Goal: Task Accomplishment & Management: Use online tool/utility

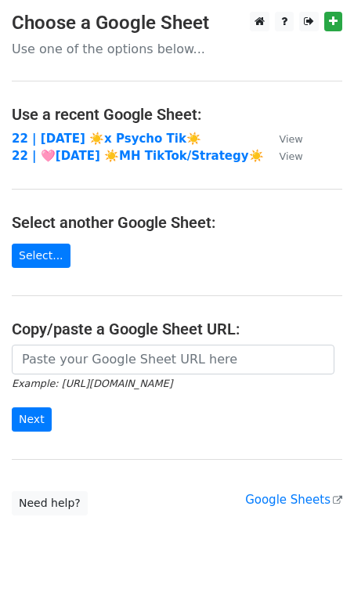
click at [82, 130] on td "22 | [DATE] ☀️x Psycho Tik☀️" at bounding box center [138, 139] width 252 height 18
click at [77, 140] on strong "22 | [DATE] ☀️x Psycho Tik☀️" at bounding box center [107, 139] width 190 height 14
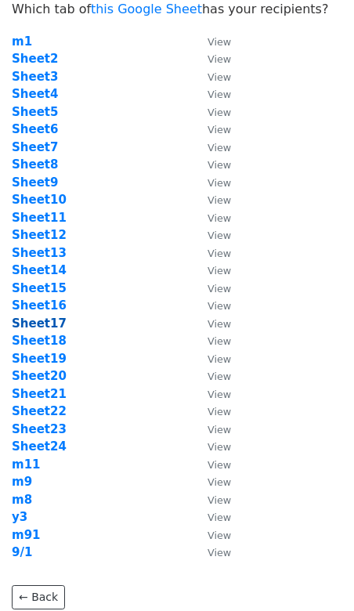
scroll to position [163, 0]
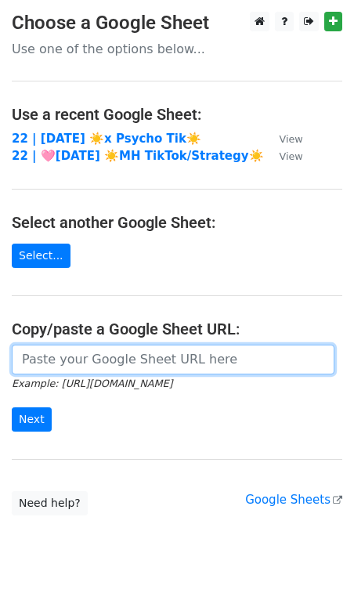
click at [121, 371] on input "url" at bounding box center [173, 360] width 323 height 30
paste input "https://docs.google.com/spreadsheets/d/1rMJ6BiYnO5kYo-pzdTpGOv-99eBjF6sQwOEZEuj…"
type input "https://docs.google.com/spreadsheets/d/1rMJ6BiYnO5kYo-pzdTpGOv-99eBjF6sQwOEZEuj…"
click at [12, 408] on input "Next" at bounding box center [32, 420] width 40 height 24
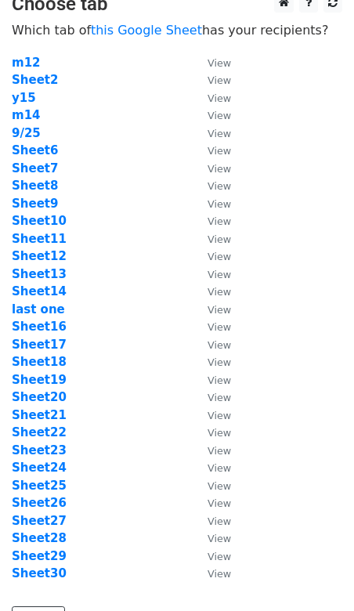
scroll to position [25, 0]
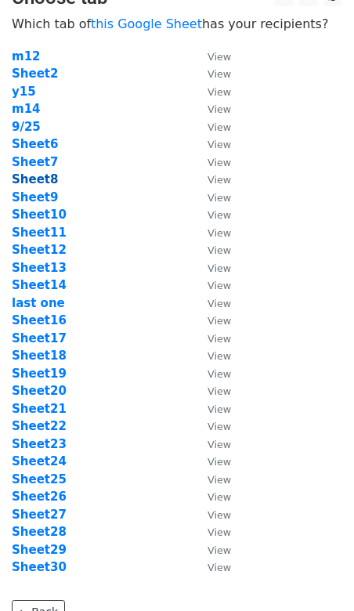
click at [26, 181] on strong "Sheet8" at bounding box center [35, 179] width 46 height 14
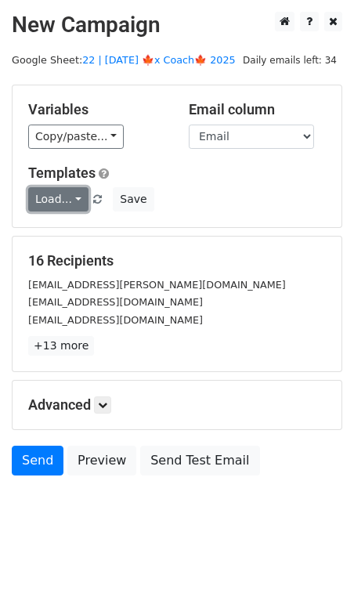
click at [56, 196] on link "Load..." at bounding box center [58, 199] width 60 height 24
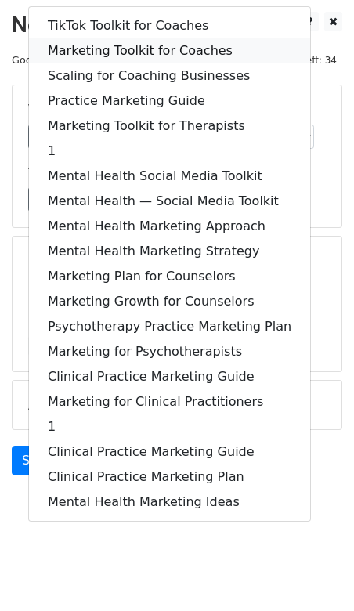
click at [122, 45] on link "Marketing Toolkit for Coaches" at bounding box center [169, 50] width 281 height 25
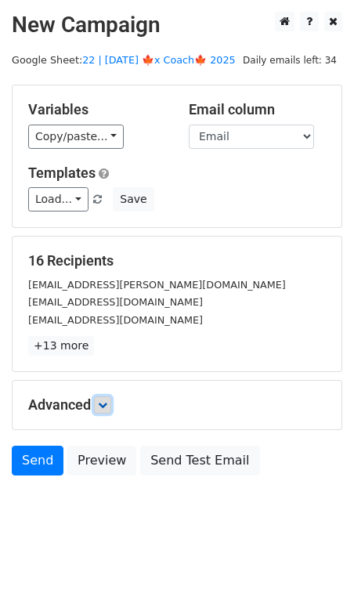
click at [111, 403] on link at bounding box center [102, 405] width 17 height 17
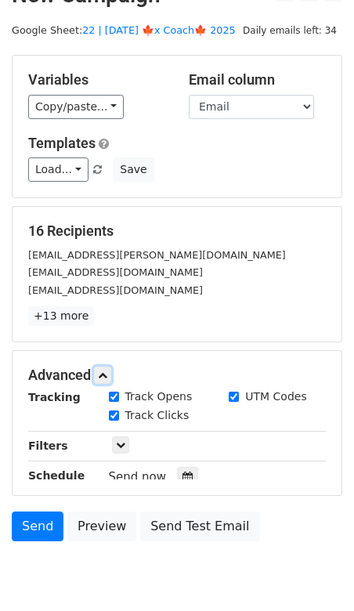
scroll to position [148, 0]
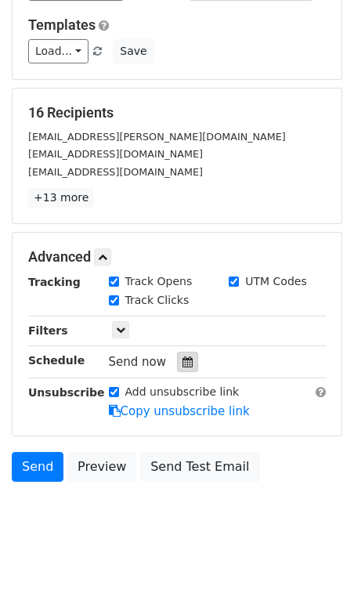
click at [183, 362] on icon at bounding box center [188, 362] width 10 height 11
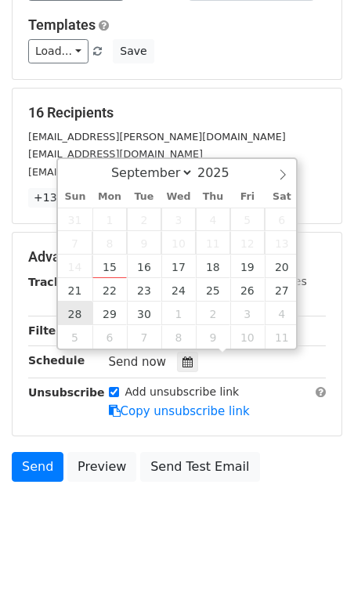
type input "2025-09-28 12:00"
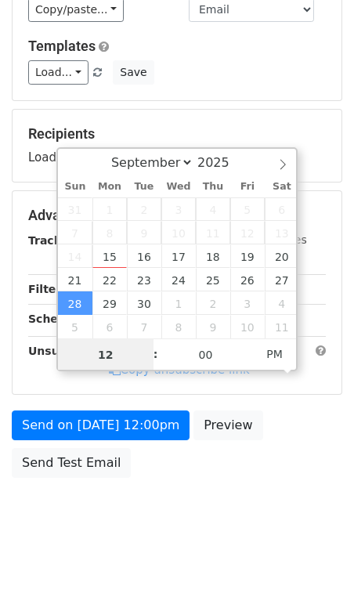
scroll to position [123, 0]
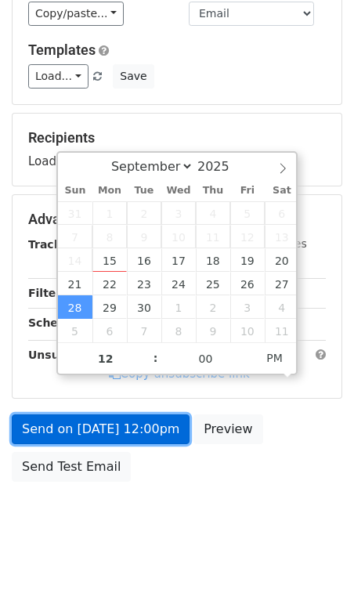
click at [85, 426] on form "Variables Copy/paste... {{Email}} Email column Email Templates Load... TikTok T…" at bounding box center [177, 226] width 331 height 528
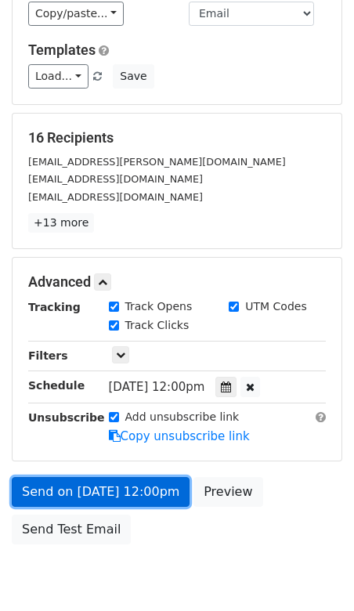
click at [28, 486] on link "Send on Sep 28 at 12:00pm" at bounding box center [101, 492] width 178 height 30
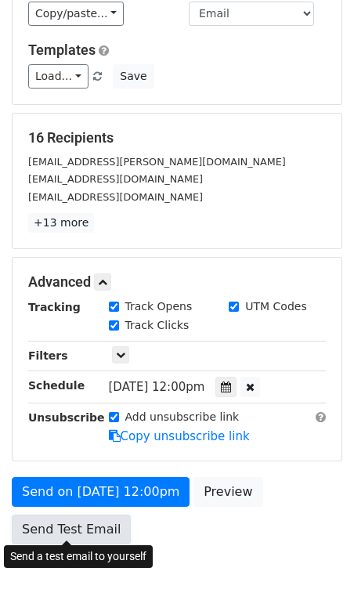
click at [93, 525] on link "Send Test Email" at bounding box center [71, 530] width 119 height 30
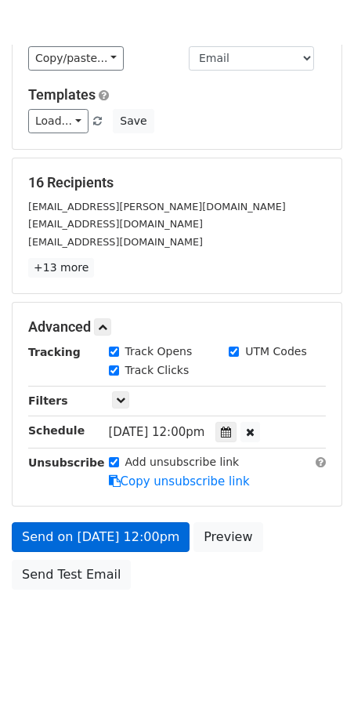
scroll to position [67, 0]
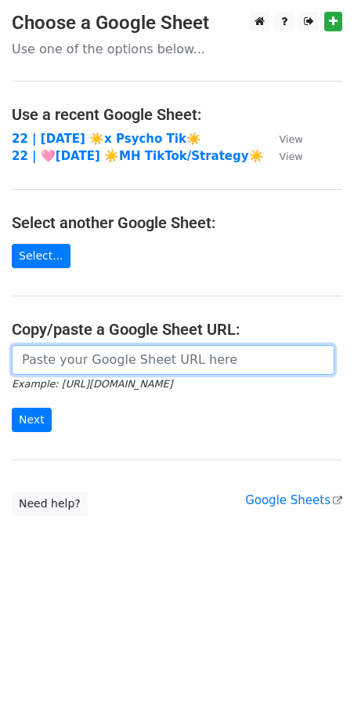
click at [158, 364] on input "url" at bounding box center [173, 360] width 323 height 30
paste input "https://docs.google.com/spreadsheets/d/1rMJ6BiYnO5kYo-pzdTpGOv-99eBjF6sQwOEZEuj…"
type input "https://docs.google.com/spreadsheets/d/1rMJ6BiYnO5kYo-pzdTpGOv-99eBjF6sQwOEZEuj…"
click at [12, 408] on input "Next" at bounding box center [32, 420] width 40 height 24
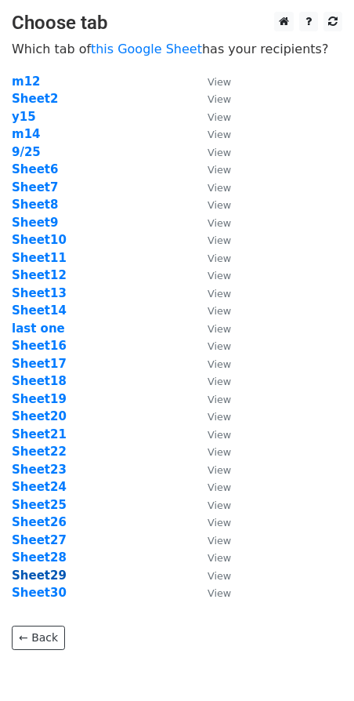
click at [44, 573] on strong "Sheet29" at bounding box center [39, 575] width 55 height 14
click at [36, 214] on td "Sheet9" at bounding box center [102, 223] width 180 height 18
click at [44, 222] on strong "Sheet9" at bounding box center [35, 223] width 46 height 14
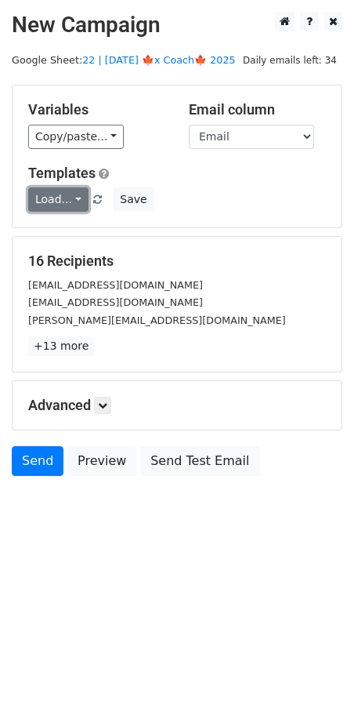
click at [56, 205] on link "Load..." at bounding box center [58, 199] width 60 height 24
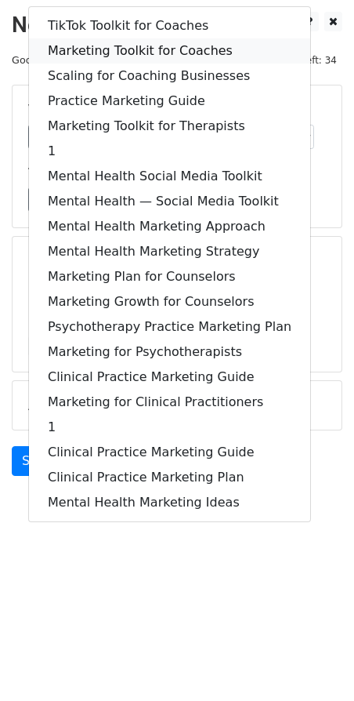
click at [121, 42] on link "Marketing Toolkit for Coaches" at bounding box center [169, 50] width 281 height 25
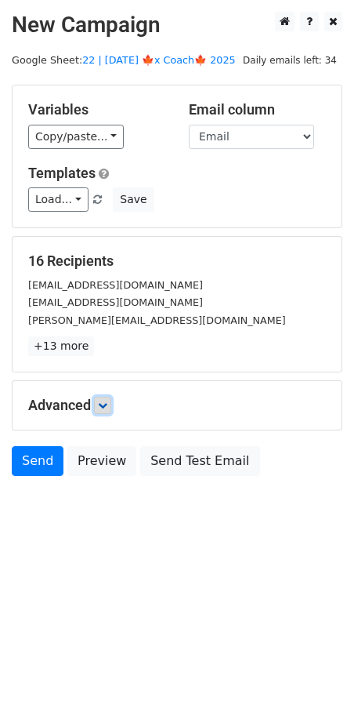
click at [111, 400] on link at bounding box center [102, 405] width 17 height 17
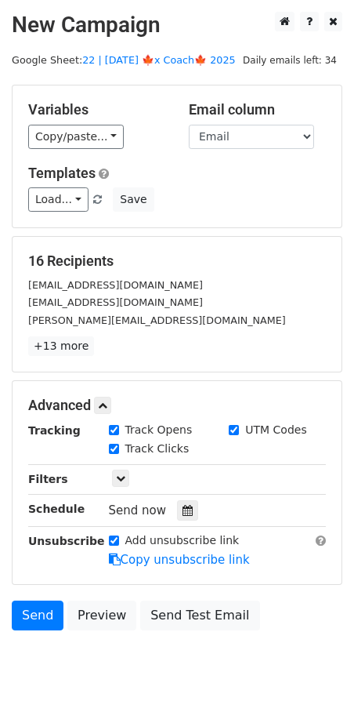
click at [192, 516] on div "Send now" at bounding box center [201, 510] width 184 height 21
click at [183, 509] on icon at bounding box center [188, 510] width 10 height 11
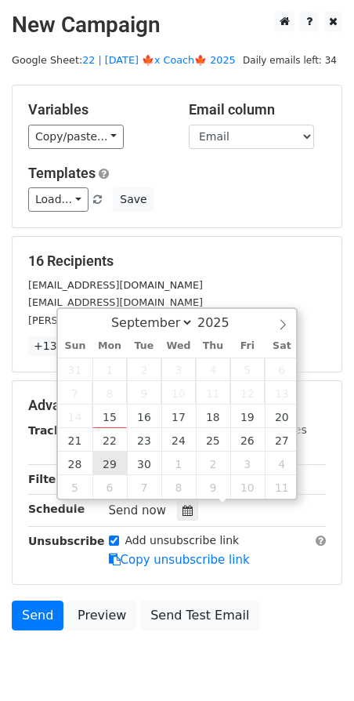
type input "2025-09-29 12:00"
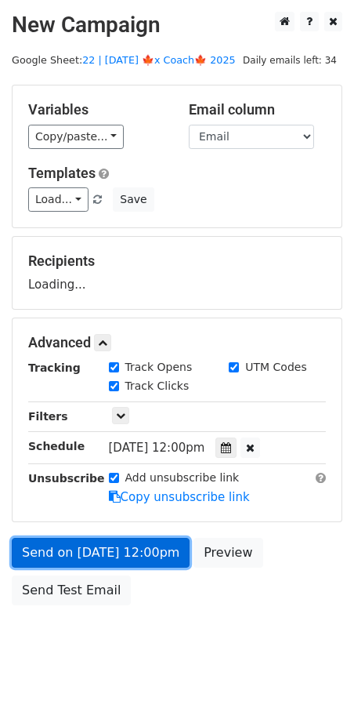
click at [103, 556] on link "Send on Sep 29 at 12:00pm" at bounding box center [101, 553] width 178 height 30
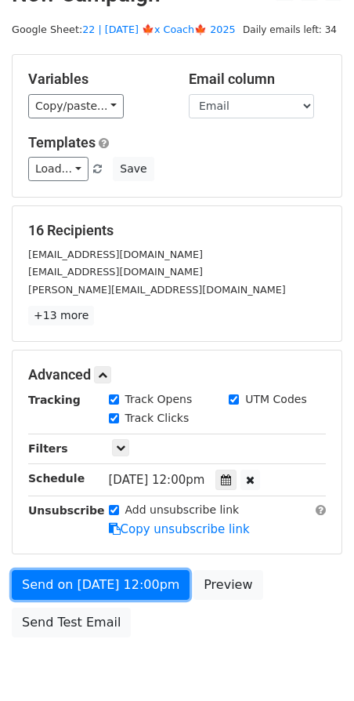
scroll to position [54, 0]
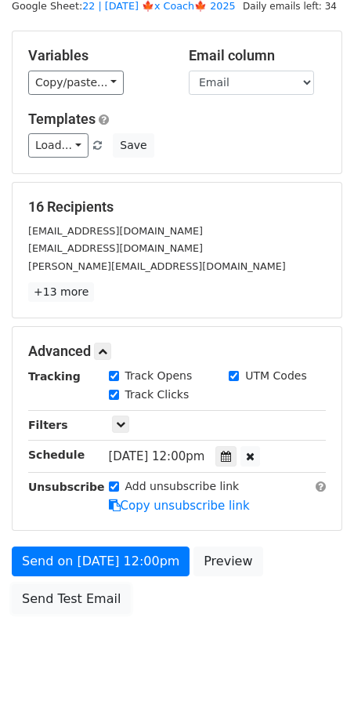
click at [78, 588] on link "Send Test Email" at bounding box center [71, 599] width 119 height 30
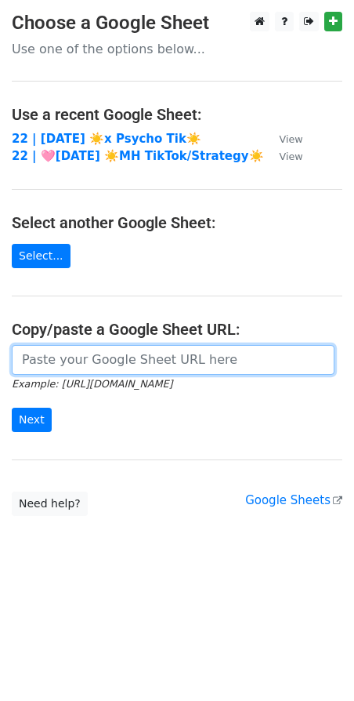
click at [94, 346] on input "url" at bounding box center [173, 360] width 323 height 30
paste input "[URL][DOMAIN_NAME]"
type input "[URL][DOMAIN_NAME]"
click at [12, 408] on input "Next" at bounding box center [32, 420] width 40 height 24
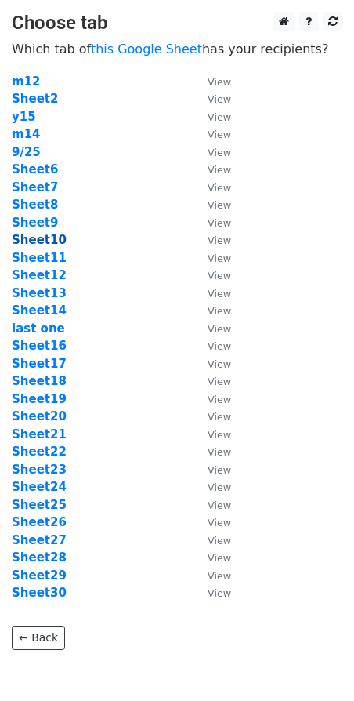
click at [48, 233] on strong "Sheet10" at bounding box center [39, 240] width 55 height 14
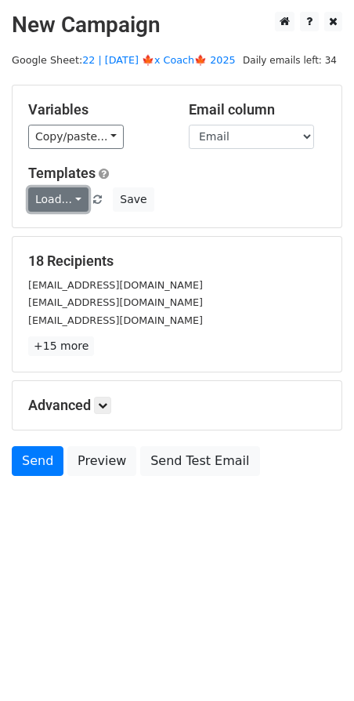
click at [49, 198] on link "Load..." at bounding box center [58, 199] width 60 height 24
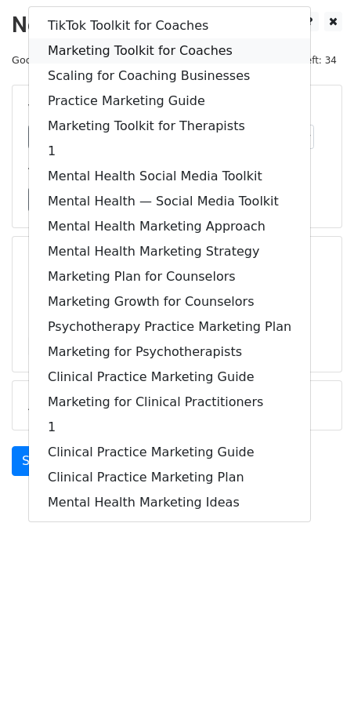
click at [133, 48] on link "Marketing Toolkit for Coaches" at bounding box center [169, 50] width 281 height 25
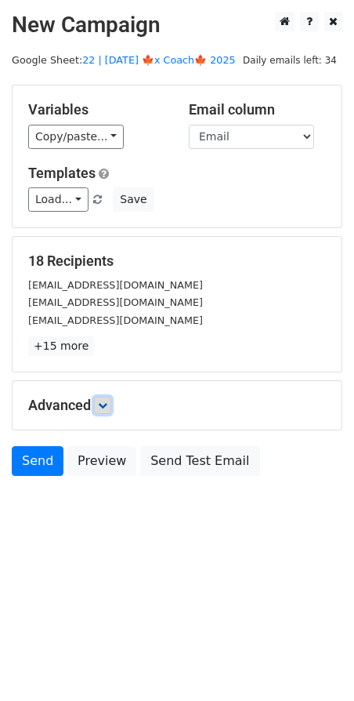
click at [102, 404] on icon at bounding box center [102, 404] width 9 height 9
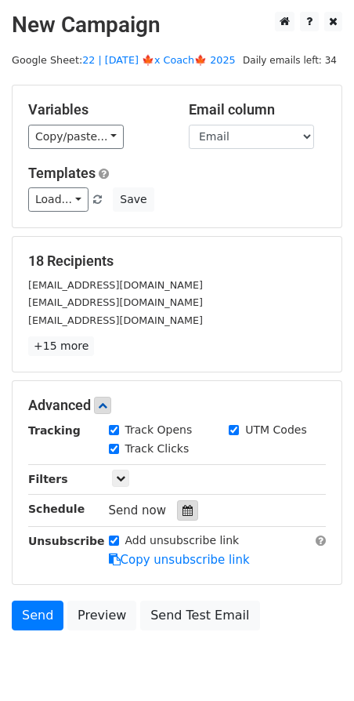
click at [183, 510] on icon at bounding box center [188, 510] width 10 height 11
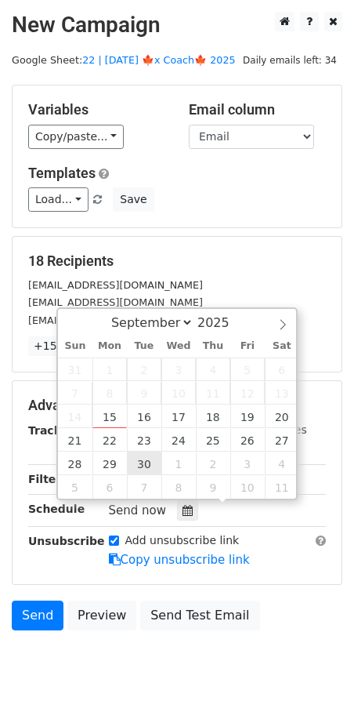
type input "2025-09-30 12:00"
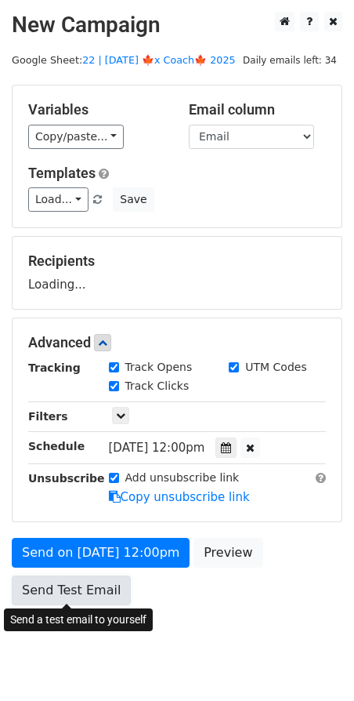
click at [94, 596] on form "Variables Copy/paste... {{Email}} Email column Email Templates Load... TikTok T…" at bounding box center [177, 349] width 331 height 528
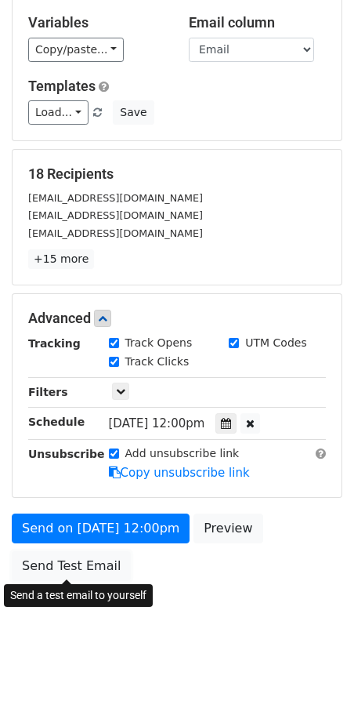
scroll to position [99, 0]
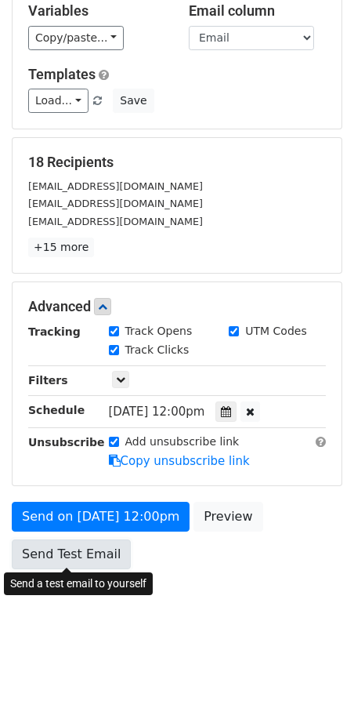
click at [73, 542] on link "Send Test Email" at bounding box center [71, 554] width 119 height 30
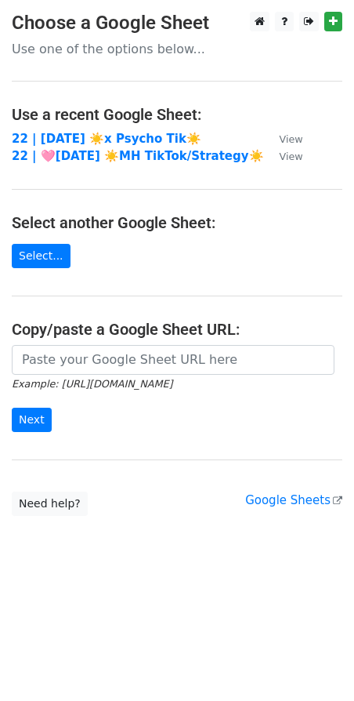
click at [90, 342] on main "Choose a Google Sheet Use one of the options below... Use a recent Google Sheet…" at bounding box center [177, 264] width 354 height 504
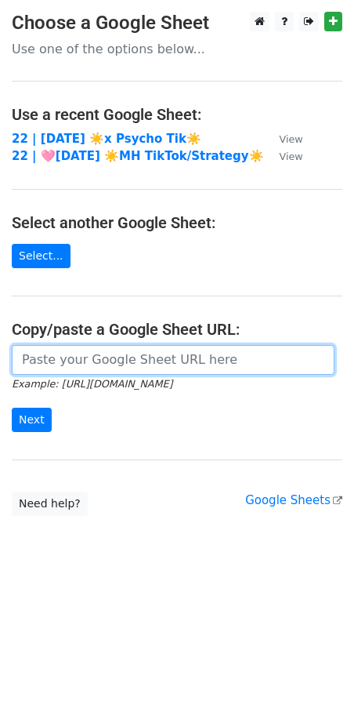
click at [62, 359] on input "url" at bounding box center [173, 360] width 323 height 30
paste input "[URL][DOMAIN_NAME]"
type input "[URL][DOMAIN_NAME]"
click at [12, 408] on input "Next" at bounding box center [32, 420] width 40 height 24
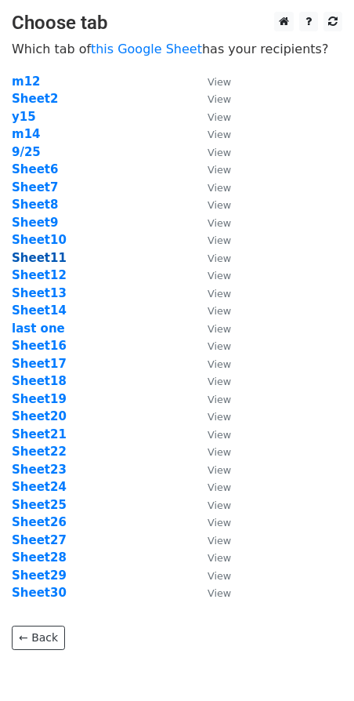
click at [45, 255] on strong "Sheet11" at bounding box center [39, 258] width 55 height 14
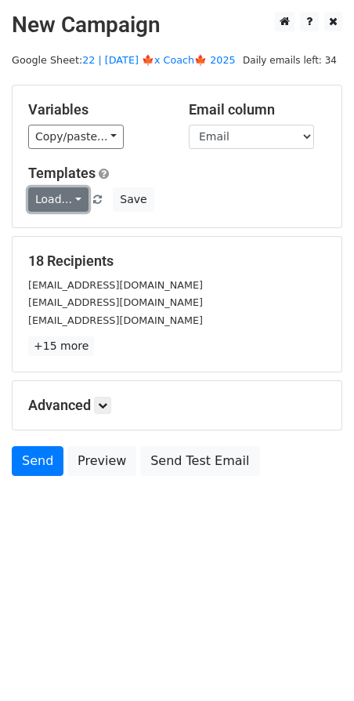
click at [68, 198] on link "Load..." at bounding box center [58, 199] width 60 height 24
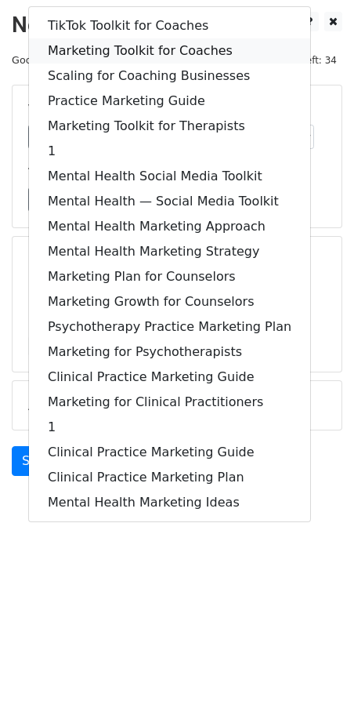
click at [118, 55] on link "Marketing Toolkit for Coaches" at bounding box center [169, 50] width 281 height 25
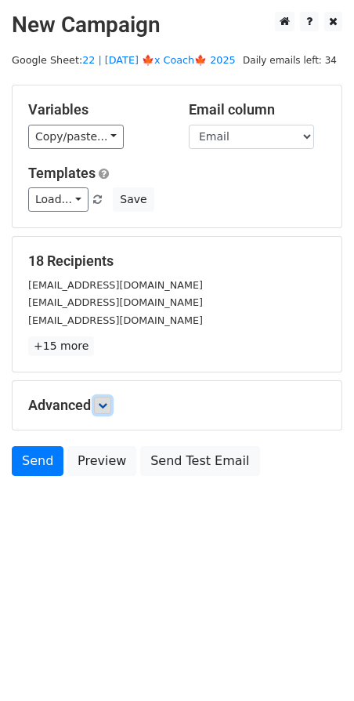
click at [107, 404] on icon at bounding box center [102, 404] width 9 height 9
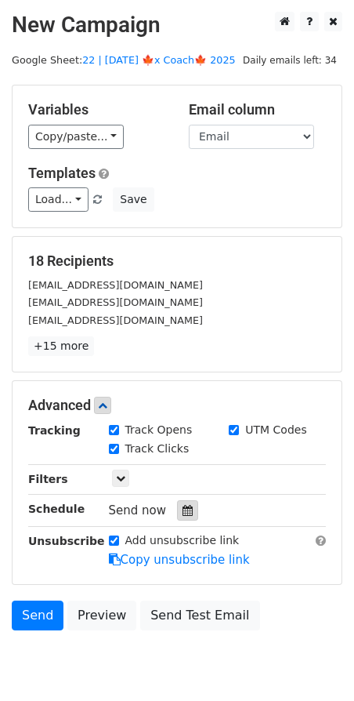
click at [179, 516] on div at bounding box center [187, 510] width 21 height 20
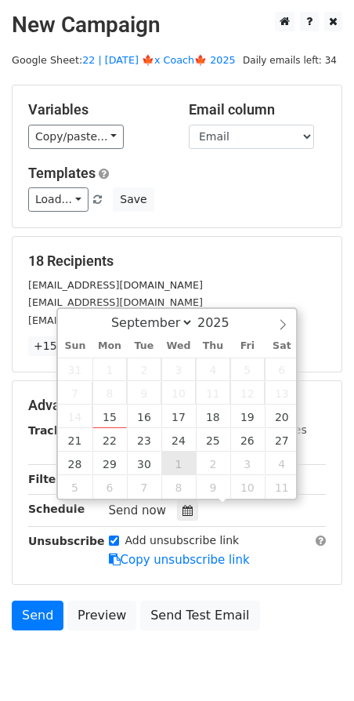
type input "2025-10-01 12:00"
select select "9"
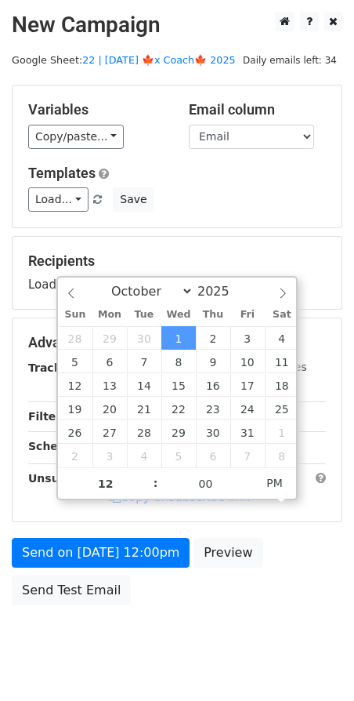
click at [111, 571] on div "Send on Oct 1 at 12:00pm Preview Send Test Email" at bounding box center [177, 575] width 354 height 75
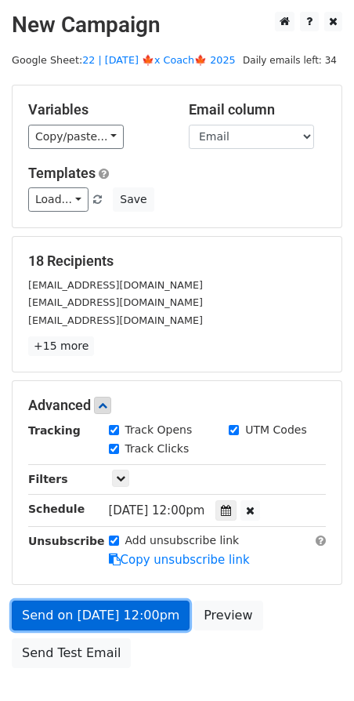
click at [90, 600] on link "Send on Oct 1 at 12:00pm" at bounding box center [101, 615] width 178 height 30
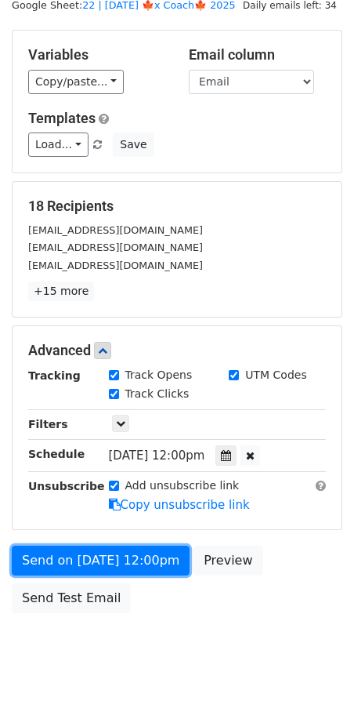
scroll to position [60, 0]
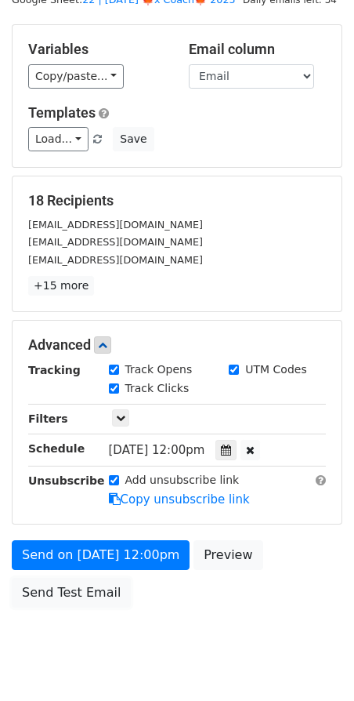
click at [96, 589] on link "Send Test Email" at bounding box center [71, 593] width 119 height 30
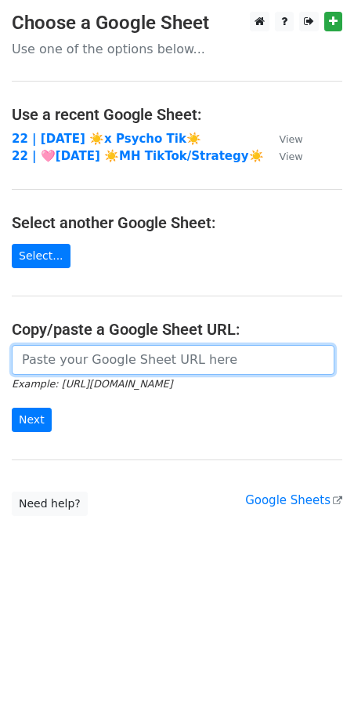
click at [140, 357] on input "url" at bounding box center [173, 360] width 323 height 30
paste input "[URL][DOMAIN_NAME]"
type input "[URL][DOMAIN_NAME]"
click at [12, 408] on input "Next" at bounding box center [32, 420] width 40 height 24
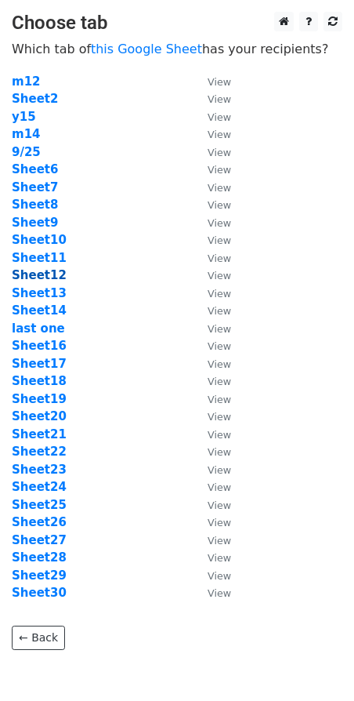
click at [42, 274] on strong "Sheet12" at bounding box center [39, 275] width 55 height 14
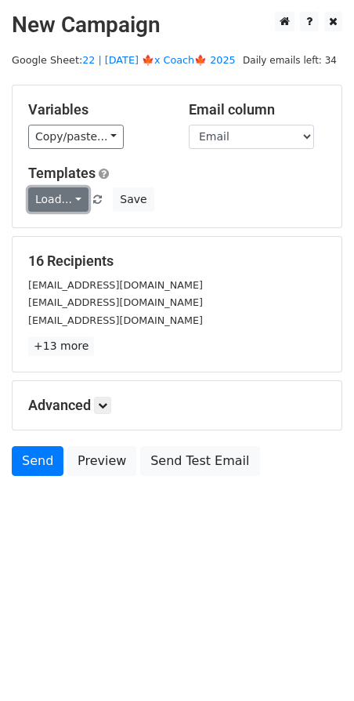
click at [76, 202] on link "Load..." at bounding box center [58, 199] width 60 height 24
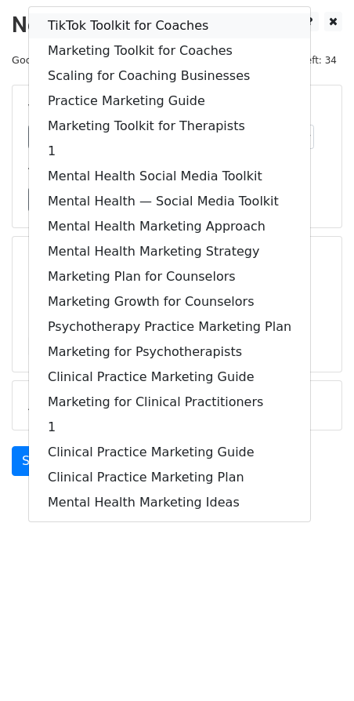
click at [105, 27] on link "TikTok Toolkit for Coaches" at bounding box center [169, 25] width 281 height 25
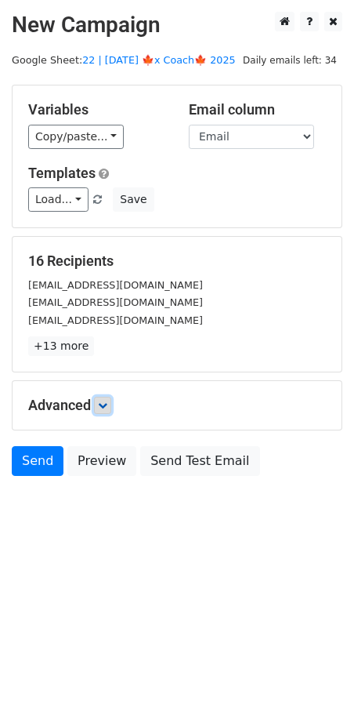
click at [99, 400] on link at bounding box center [102, 405] width 17 height 17
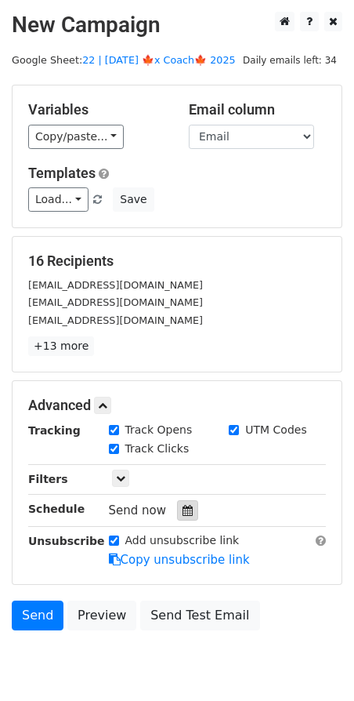
click at [178, 502] on div at bounding box center [187, 510] width 21 height 20
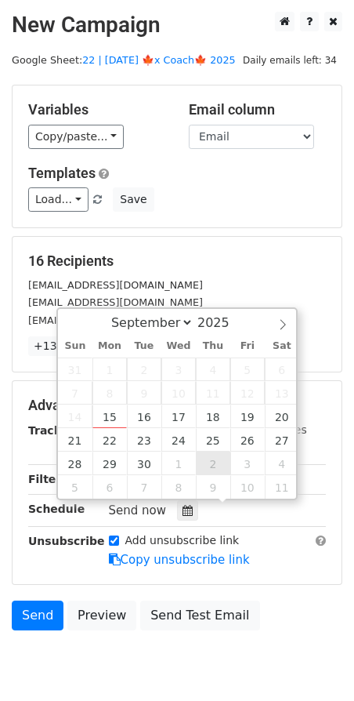
type input "2025-10-02 12:00"
select select "9"
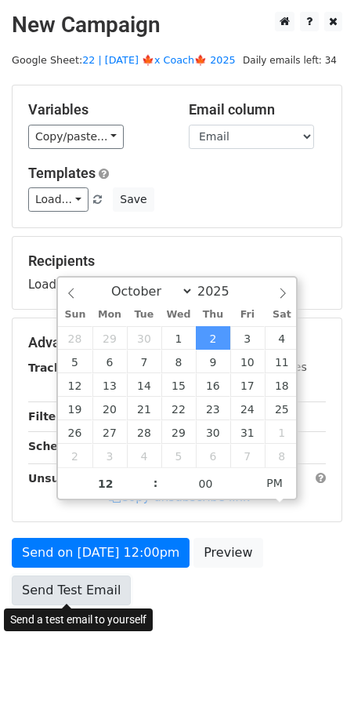
click at [90, 592] on link "Send Test Email" at bounding box center [71, 590] width 119 height 30
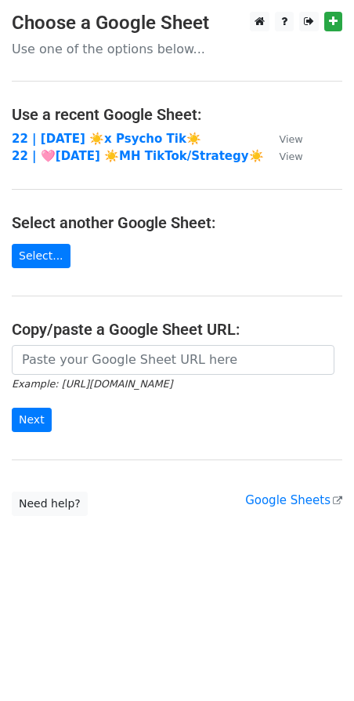
click at [96, 342] on main "Choose a Google Sheet Use one of the options below... Use a recent Google Sheet…" at bounding box center [177, 264] width 354 height 504
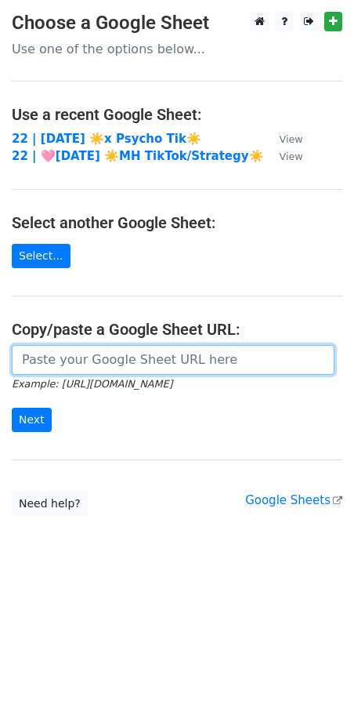
click at [79, 357] on input "url" at bounding box center [173, 360] width 323 height 30
paste input "[URL][DOMAIN_NAME]"
type input "[URL][DOMAIN_NAME]"
click at [12, 408] on input "Next" at bounding box center [32, 420] width 40 height 24
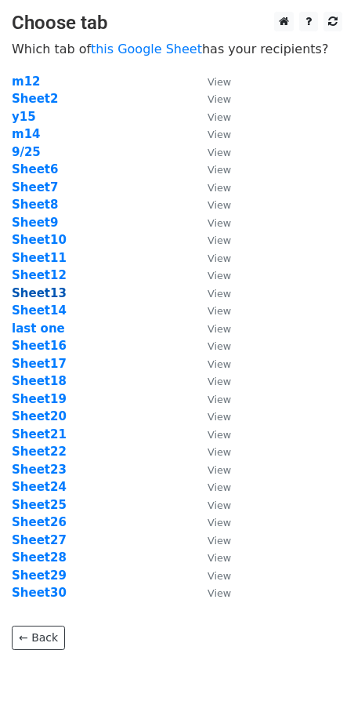
click at [45, 288] on strong "Sheet13" at bounding box center [39, 293] width 55 height 14
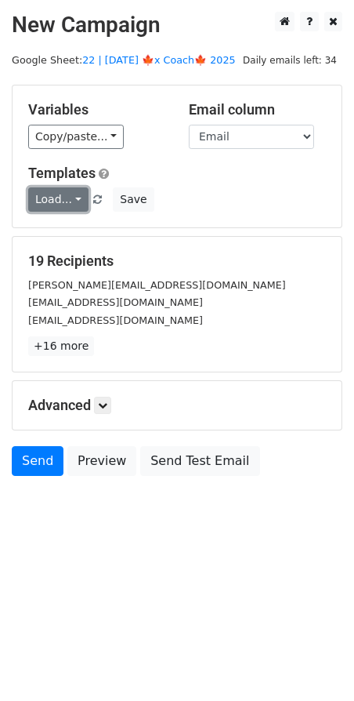
click at [49, 195] on link "Load..." at bounding box center [58, 199] width 60 height 24
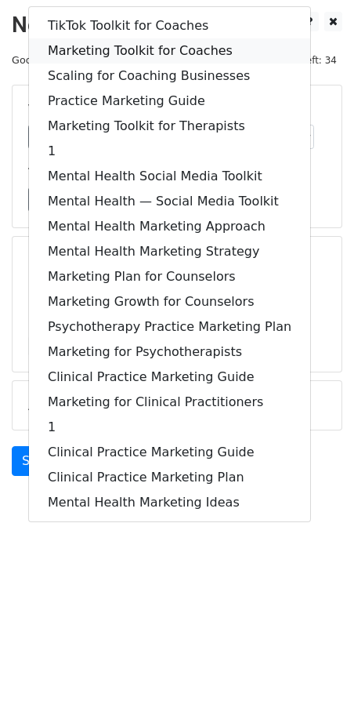
click at [126, 48] on link "Marketing Toolkit for Coaches" at bounding box center [169, 50] width 281 height 25
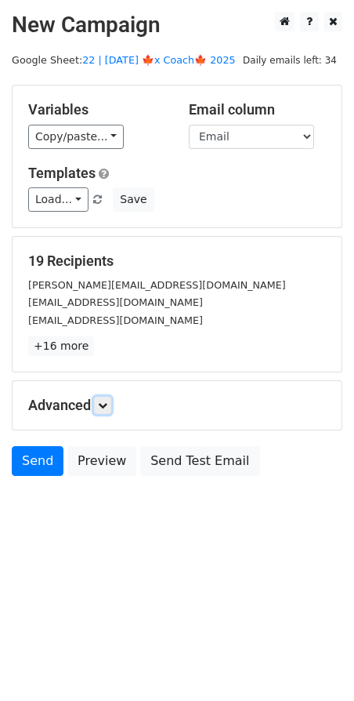
drag, startPoint x: 105, startPoint y: 403, endPoint x: 111, endPoint y: 415, distance: 13.3
click at [105, 403] on icon at bounding box center [102, 404] width 9 height 9
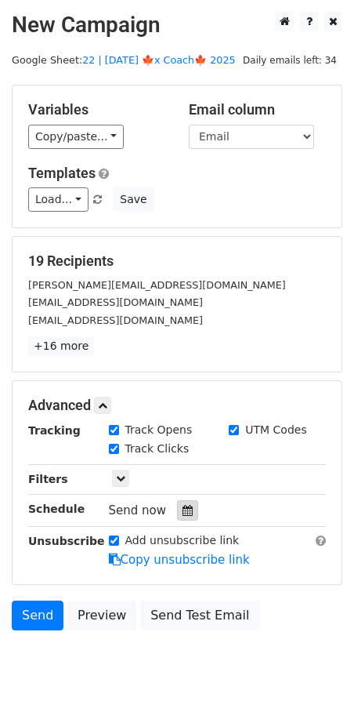
click at [187, 509] on div at bounding box center [187, 510] width 21 height 20
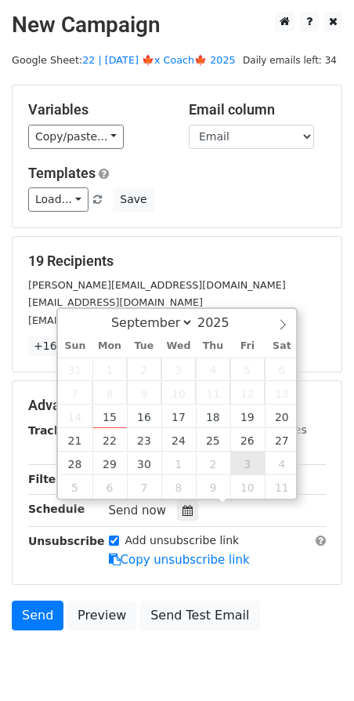
type input "2025-10-03 12:00"
select select "9"
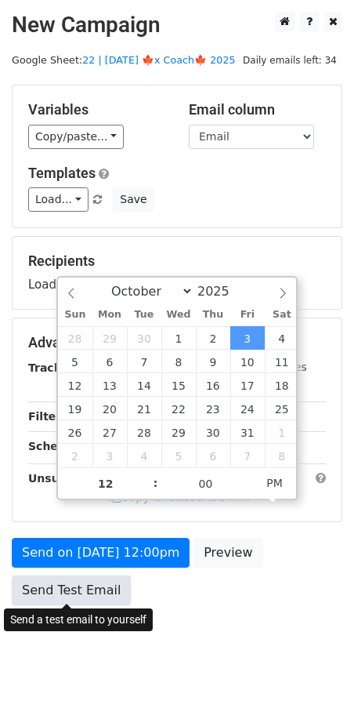
click at [96, 593] on link "Send Test Email" at bounding box center [71, 590] width 119 height 30
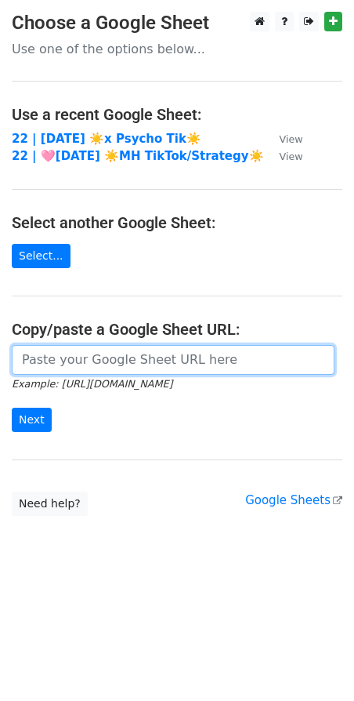
click at [122, 364] on input "url" at bounding box center [173, 360] width 323 height 30
paste input "[URL][DOMAIN_NAME]"
type input "https://docs.google.com/spreadsheets/d/1rMJ6BiYnO5kYo-pzdTpGOv-99eBjF6sQwOEZEuj…"
click at [12, 408] on input "Next" at bounding box center [32, 420] width 40 height 24
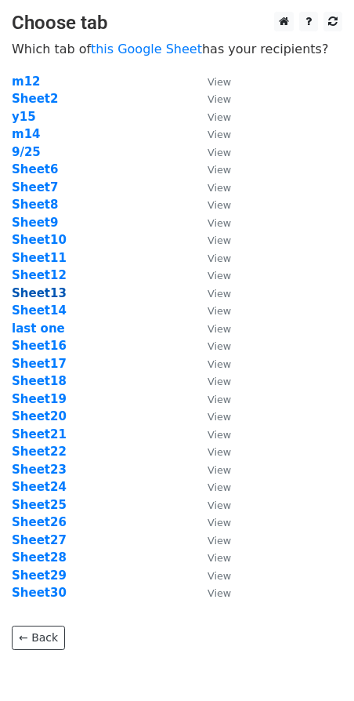
click at [44, 295] on strong "Sheet13" at bounding box center [39, 293] width 55 height 14
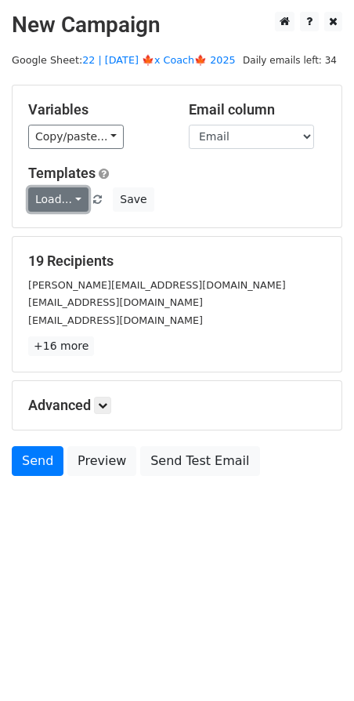
click at [52, 198] on link "Load..." at bounding box center [58, 199] width 60 height 24
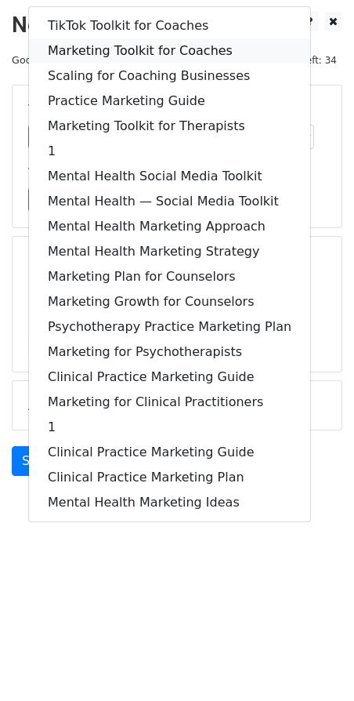
click at [147, 46] on link "Marketing Toolkit for Coaches" at bounding box center [169, 50] width 281 height 25
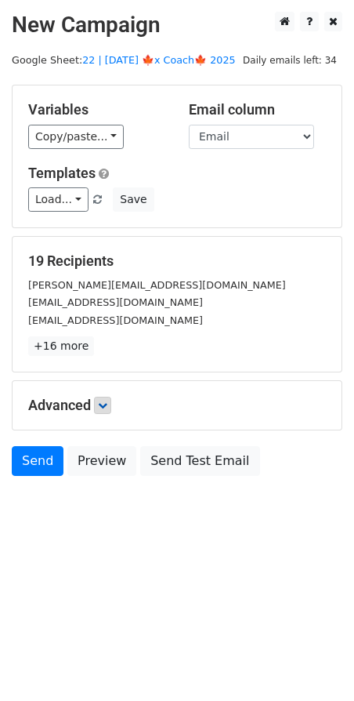
drag, startPoint x: 106, startPoint y: 419, endPoint x: 106, endPoint y: 407, distance: 11.8
click at [106, 417] on div "Advanced Tracking Track Opens UTM Codes Track Clicks Filters Only include sprea…" at bounding box center [177, 405] width 329 height 49
click at [106, 407] on icon at bounding box center [102, 404] width 9 height 9
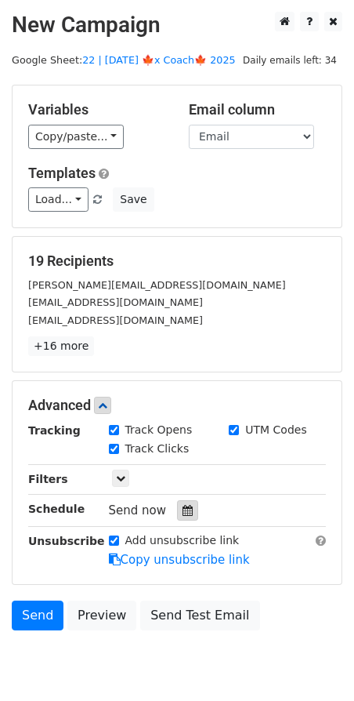
click at [183, 506] on icon at bounding box center [188, 510] width 10 height 11
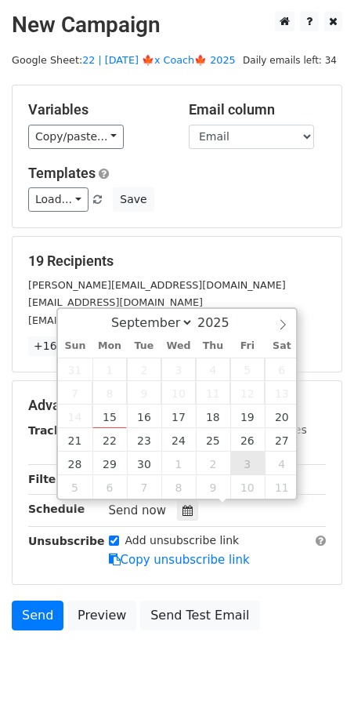
type input "2025-10-03 12:00"
select select "9"
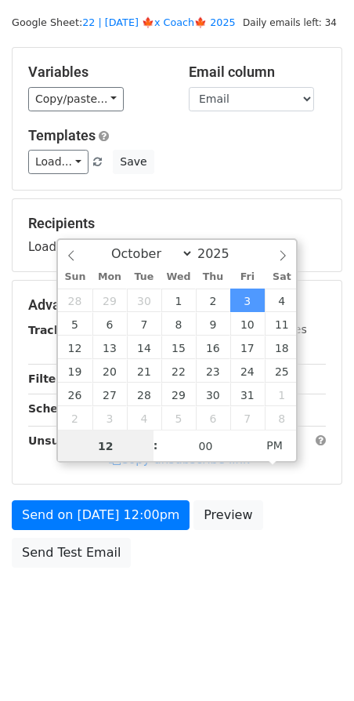
scroll to position [99, 0]
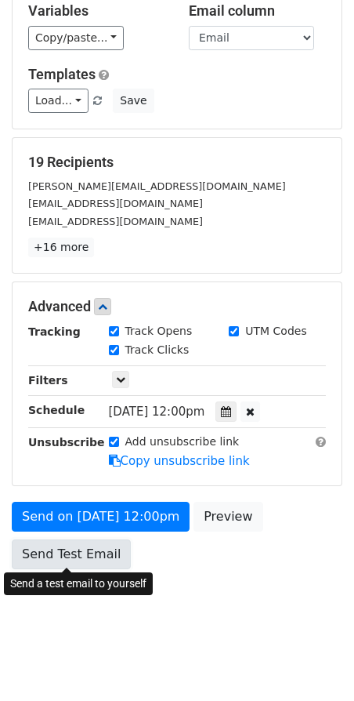
click at [54, 556] on link "Send Test Email" at bounding box center [71, 554] width 119 height 30
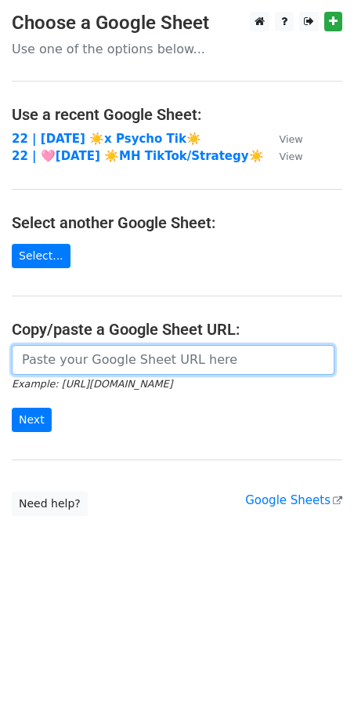
click at [151, 361] on input "url" at bounding box center [173, 360] width 323 height 30
paste input "https://docs.google.com/spreadsheets/d/1rMJ6BiYnO5kYo-pzdTpGOv-99eBjF6sQwOEZEuj…"
type input "https://docs.google.com/spreadsheets/d/1rMJ6BiYnO5kYo-pzdTpGOv-99eBjF6sQwOEZEuj…"
click at [12, 408] on input "Next" at bounding box center [32, 420] width 40 height 24
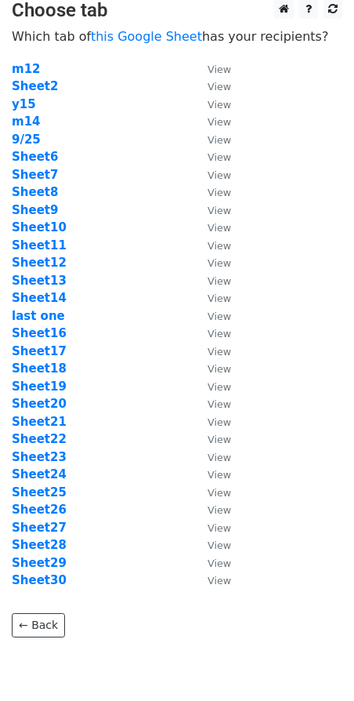
scroll to position [16, 0]
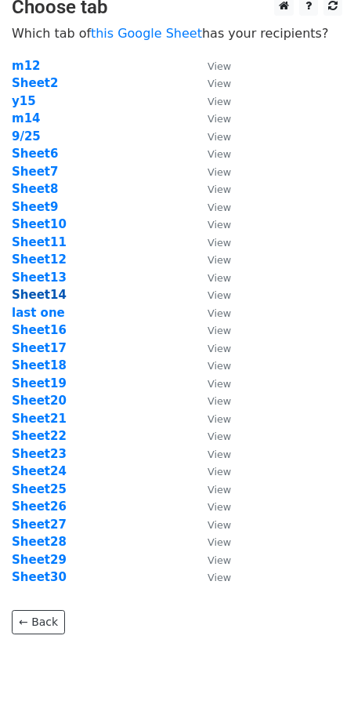
click at [47, 297] on strong "Sheet14" at bounding box center [39, 295] width 55 height 14
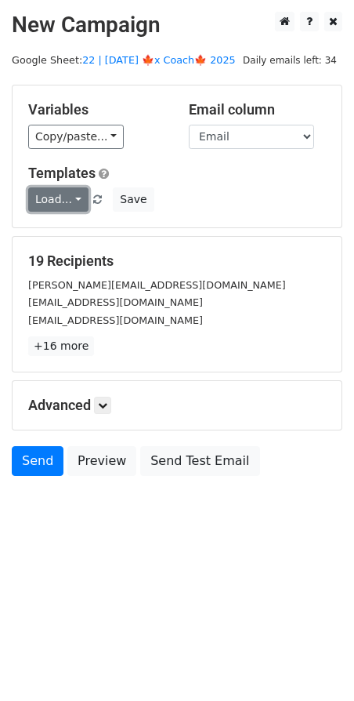
click at [58, 198] on link "Load..." at bounding box center [58, 199] width 60 height 24
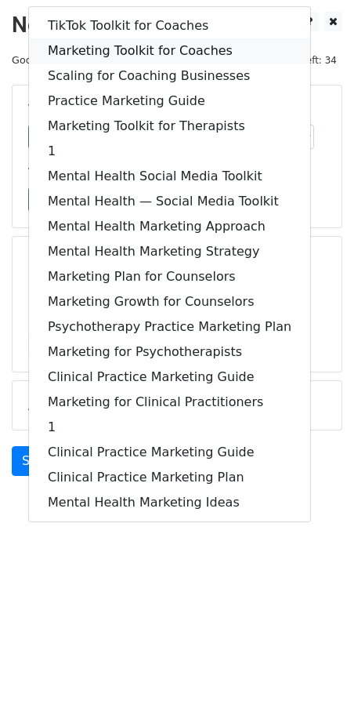
click at [125, 47] on link "Marketing Toolkit for Coaches" at bounding box center [169, 50] width 281 height 25
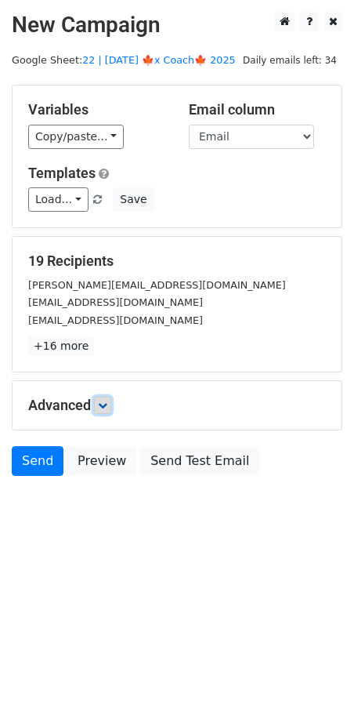
click at [105, 405] on icon at bounding box center [102, 404] width 9 height 9
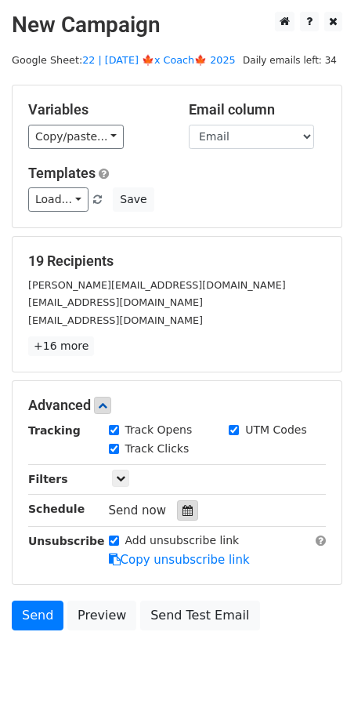
click at [180, 516] on div at bounding box center [187, 510] width 21 height 20
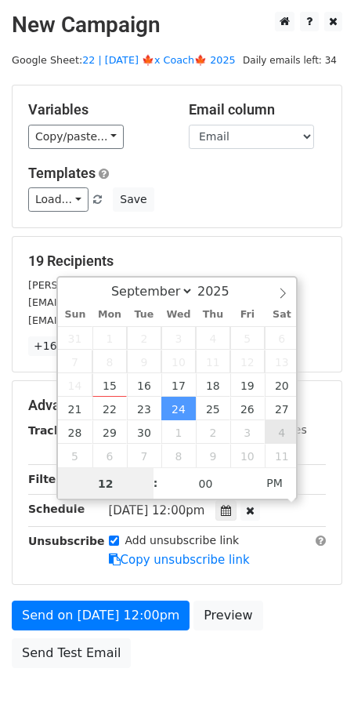
type input "[DATE] 12:00"
select select "9"
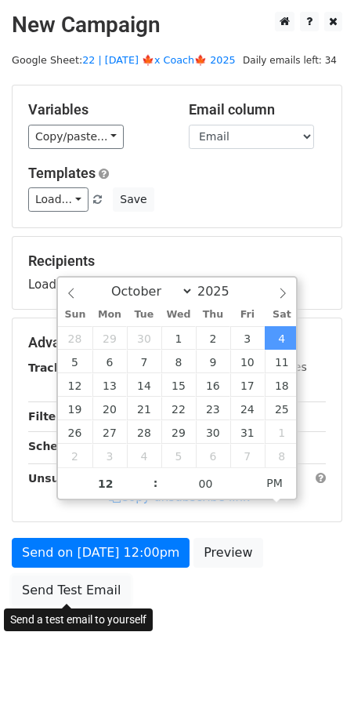
click at [87, 589] on form "Variables Copy/paste... {{Email}} Email column Email Templates Load... TikTok T…" at bounding box center [177, 349] width 331 height 528
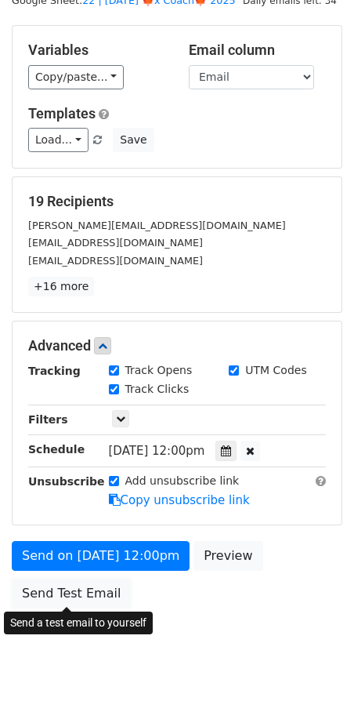
scroll to position [57, 0]
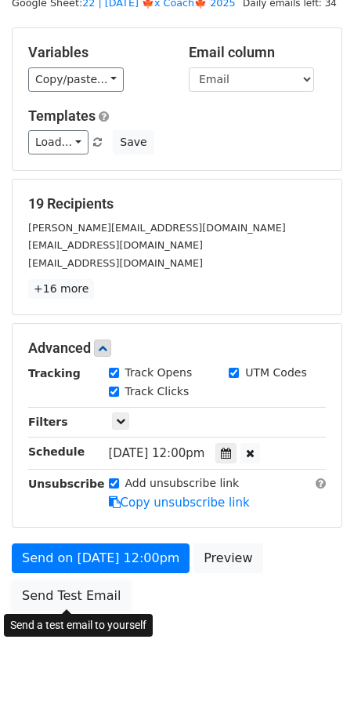
click at [79, 590] on link "Send Test Email" at bounding box center [71, 596] width 119 height 30
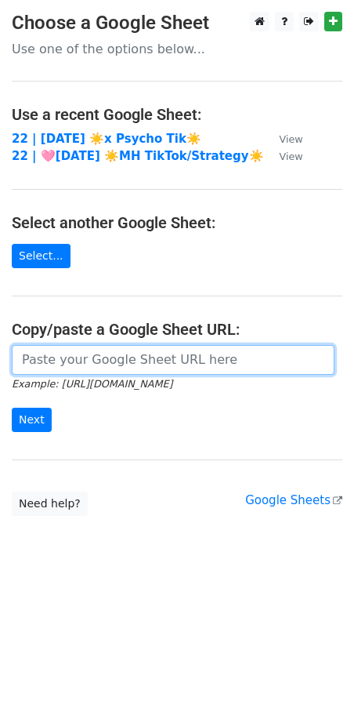
click at [73, 358] on input "url" at bounding box center [173, 360] width 323 height 30
paste input "https://docs.google.com/spreadsheets/d/1rMJ6BiYnO5kYo-pzdTpGOv-99eBjF6sQwOEZEuj…"
type input "https://docs.google.com/spreadsheets/d/1rMJ6BiYnO5kYo-pzdTpGOv-99eBjF6sQwOEZEuj…"
click at [12, 408] on input "Next" at bounding box center [32, 420] width 40 height 24
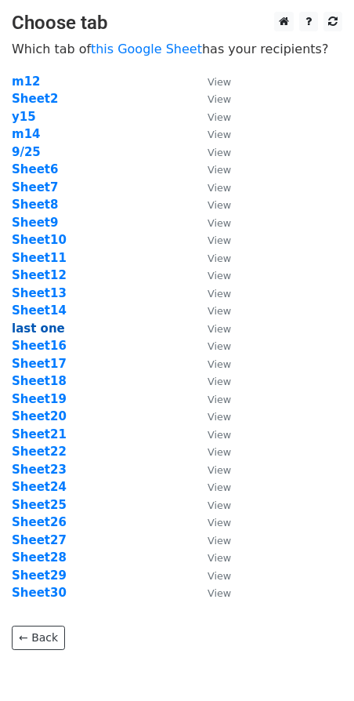
click at [42, 321] on strong "last one" at bounding box center [38, 328] width 53 height 14
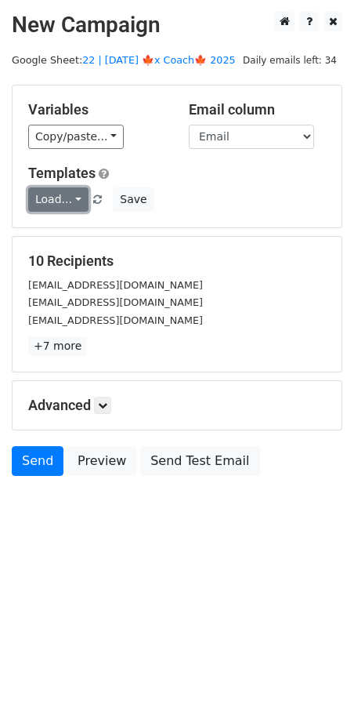
click at [52, 205] on link "Load..." at bounding box center [58, 199] width 60 height 24
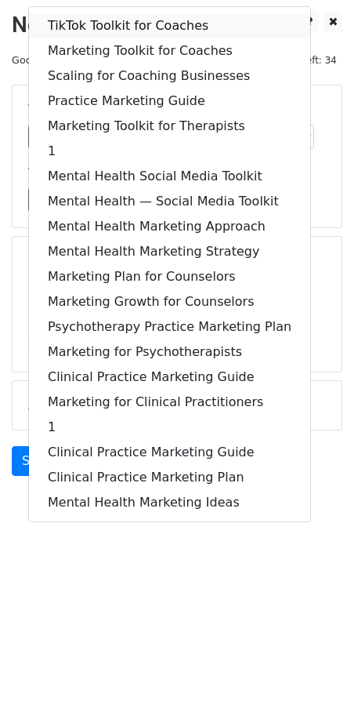
click at [113, 27] on link "TikTok Toolkit for Coaches" at bounding box center [169, 25] width 281 height 25
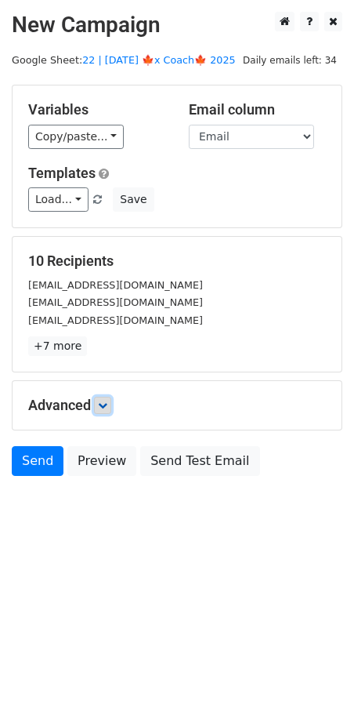
click at [111, 397] on link at bounding box center [102, 405] width 17 height 17
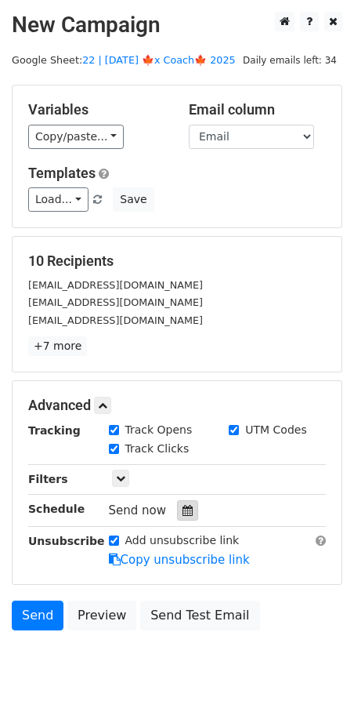
click at [184, 506] on icon at bounding box center [188, 510] width 10 height 11
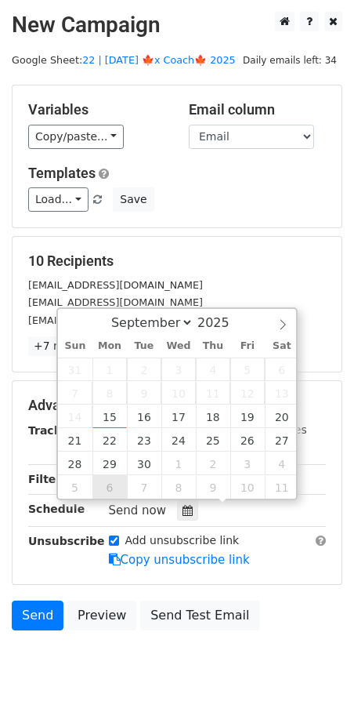
type input "[DATE] 12:00"
select select "9"
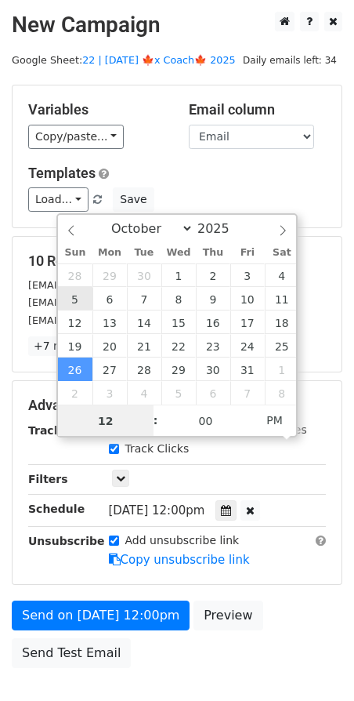
type input "[DATE] 12:00"
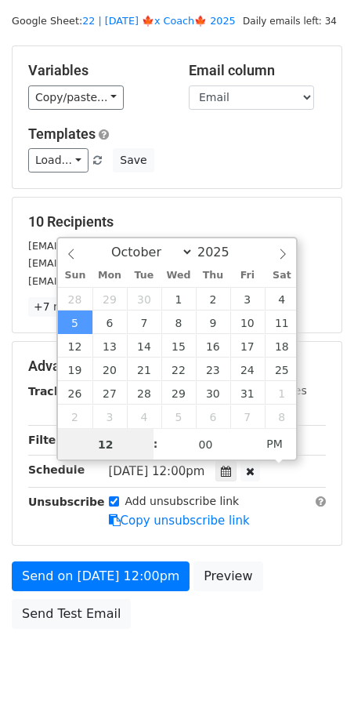
scroll to position [40, 0]
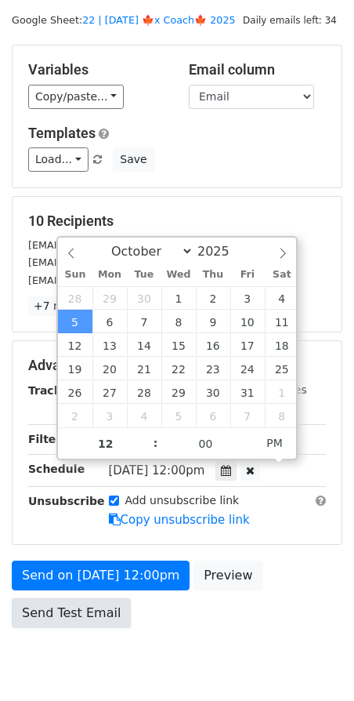
click at [78, 610] on link "Send Test Email" at bounding box center [71, 613] width 119 height 30
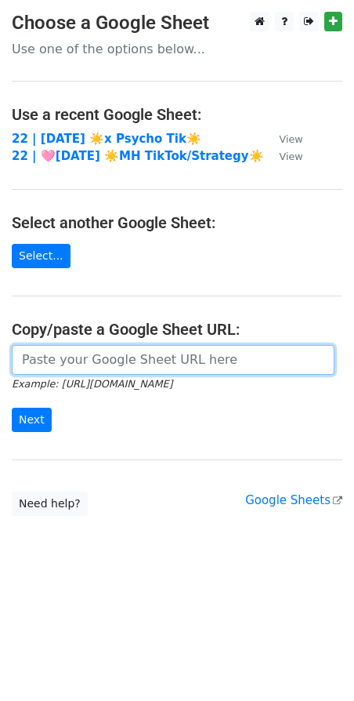
click at [94, 357] on input "url" at bounding box center [173, 360] width 323 height 30
paste input "[URL][DOMAIN_NAME]"
type input "[URL][DOMAIN_NAME]"
click at [12, 408] on input "Next" at bounding box center [32, 420] width 40 height 24
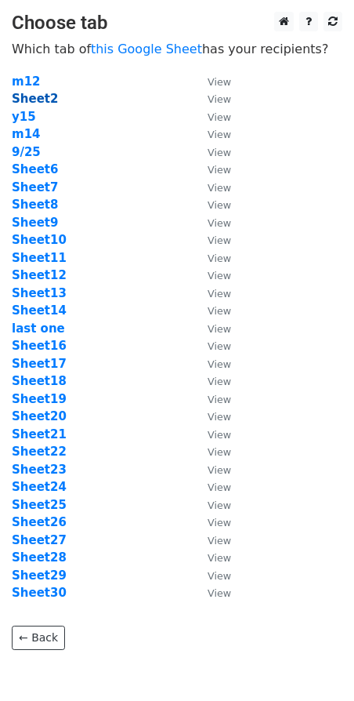
click at [27, 100] on strong "Sheet2" at bounding box center [35, 99] width 46 height 14
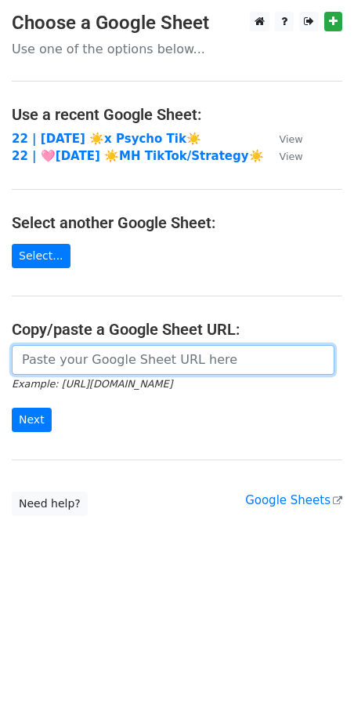
click at [119, 347] on input "url" at bounding box center [173, 360] width 323 height 30
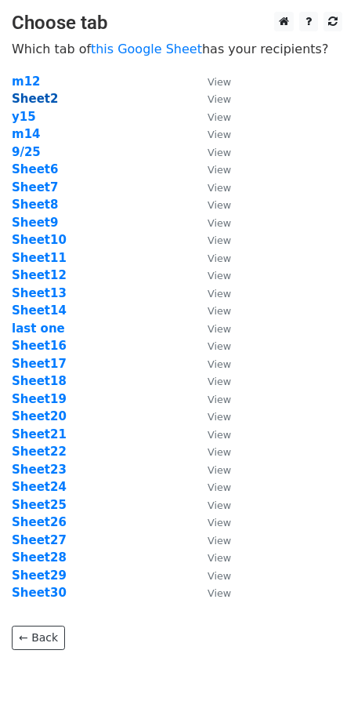
click at [31, 99] on strong "Sheet2" at bounding box center [35, 99] width 46 height 14
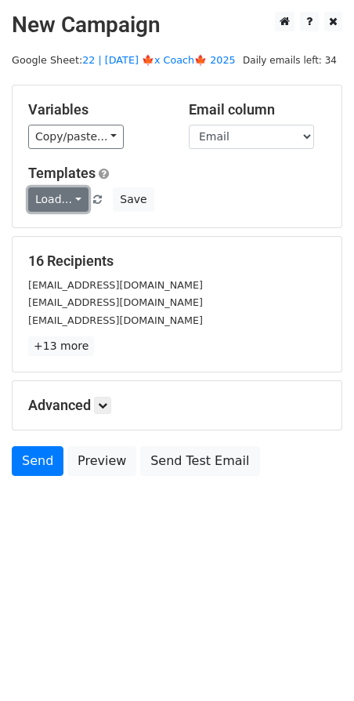
click at [54, 199] on link "Load..." at bounding box center [58, 199] width 60 height 24
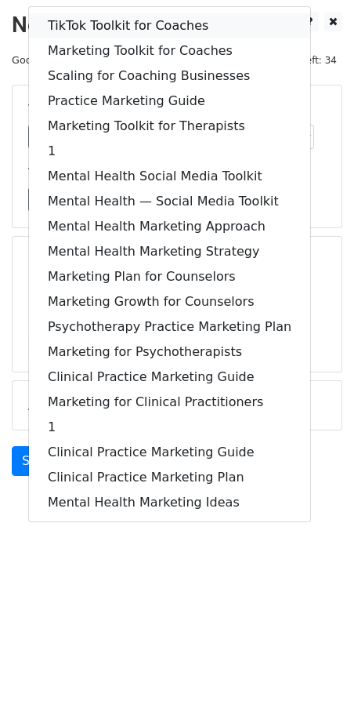
click at [118, 34] on link "TikTok Toolkit for Coaches" at bounding box center [169, 25] width 281 height 25
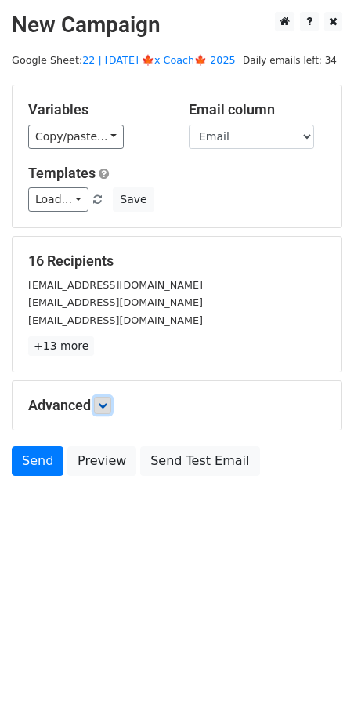
click at [105, 400] on icon at bounding box center [102, 404] width 9 height 9
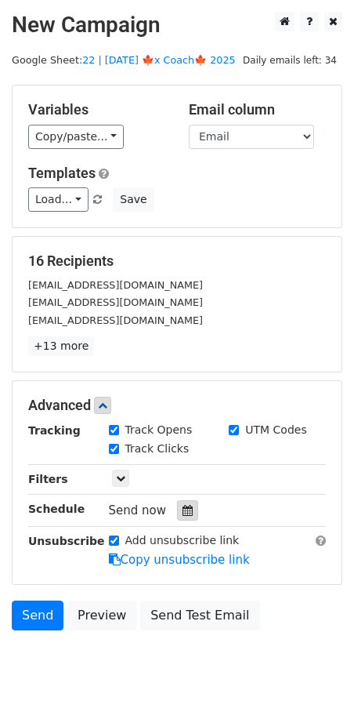
click at [183, 509] on icon at bounding box center [188, 510] width 10 height 11
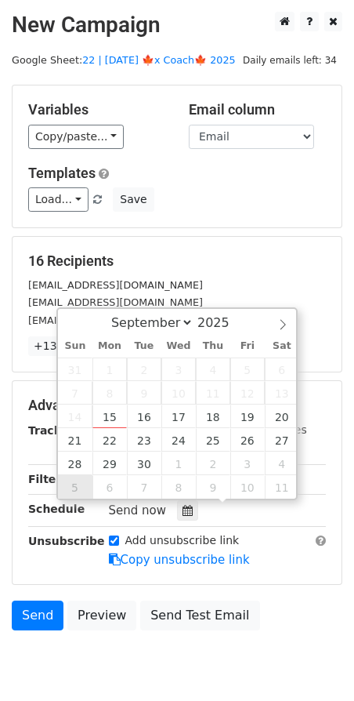
type input "[DATE] 12:00"
select select "9"
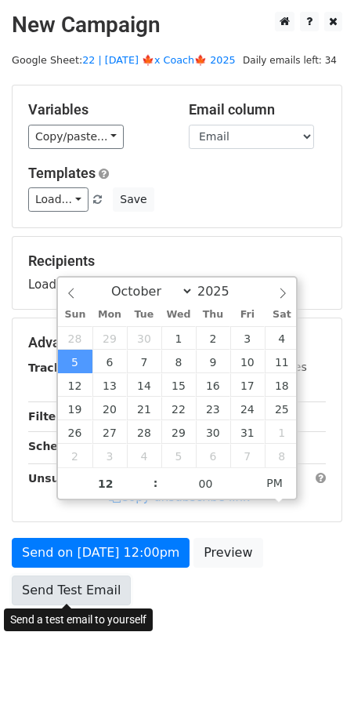
click at [80, 596] on link "Send Test Email" at bounding box center [71, 590] width 119 height 30
